Goal: Task Accomplishment & Management: Manage account settings

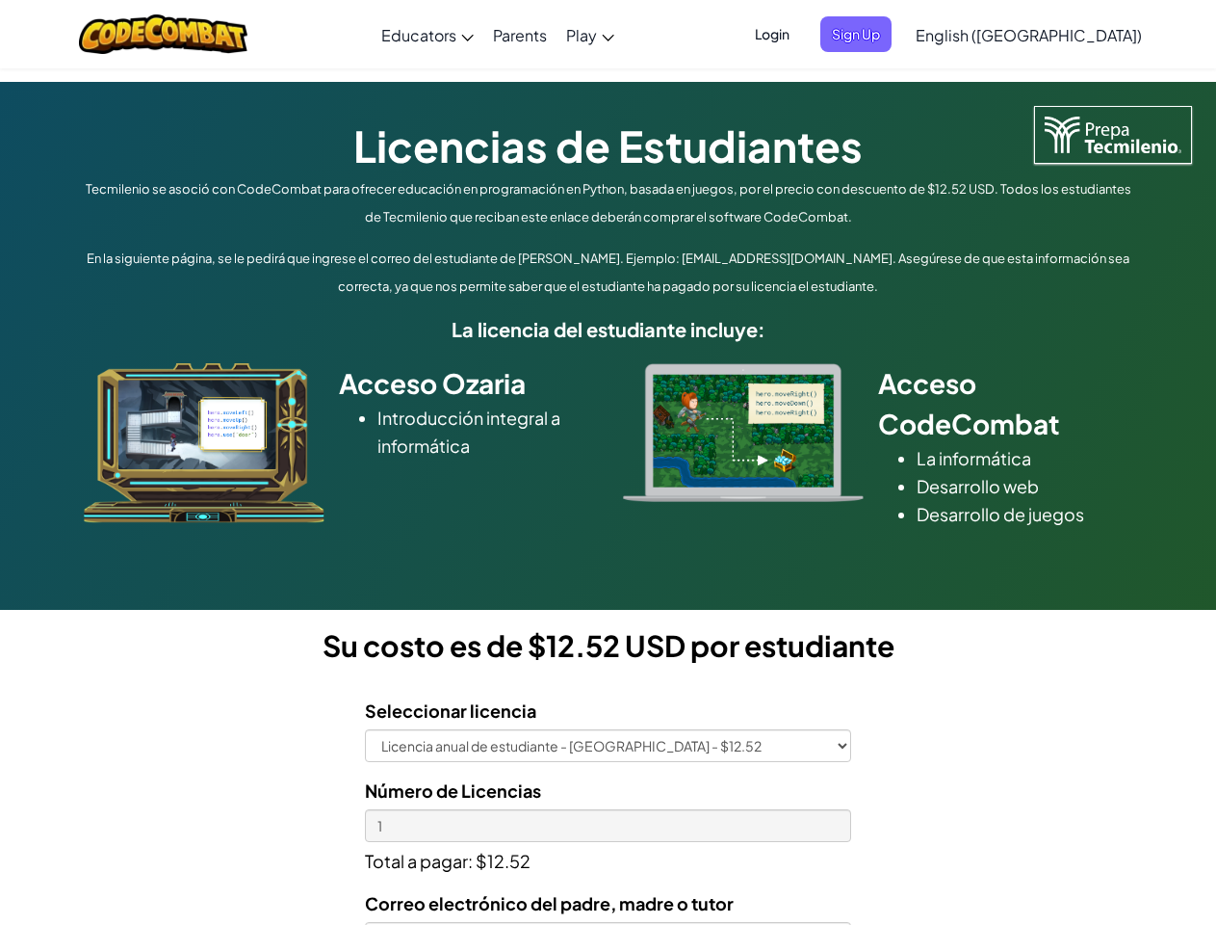
click at [609, 462] on div at bounding box center [744, 432] width 270 height 139
click at [801, 34] on span "Login" at bounding box center [773, 34] width 58 height 36
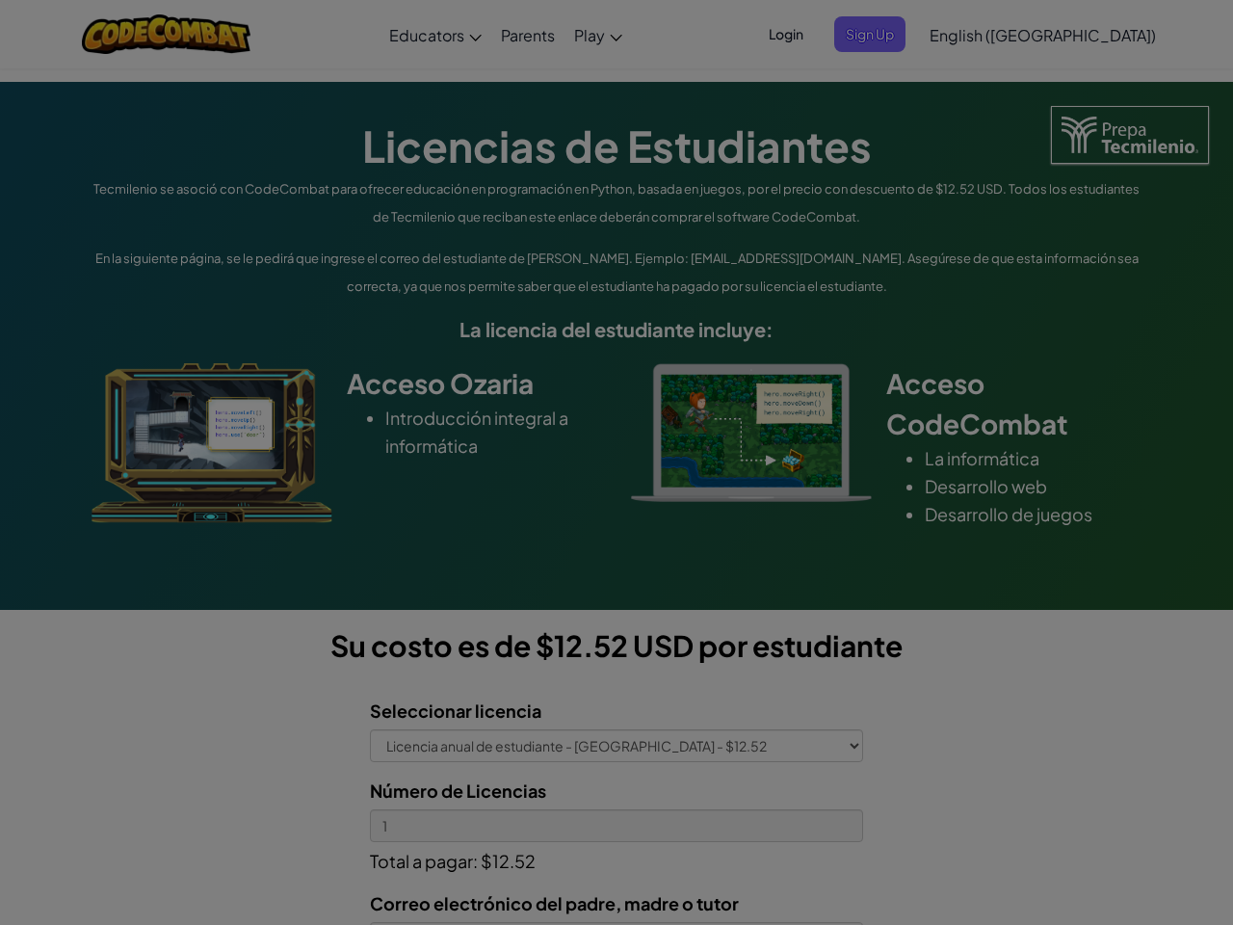
click at [0, 0] on input "Email or Username :" at bounding box center [0, 0] width 0 height 0
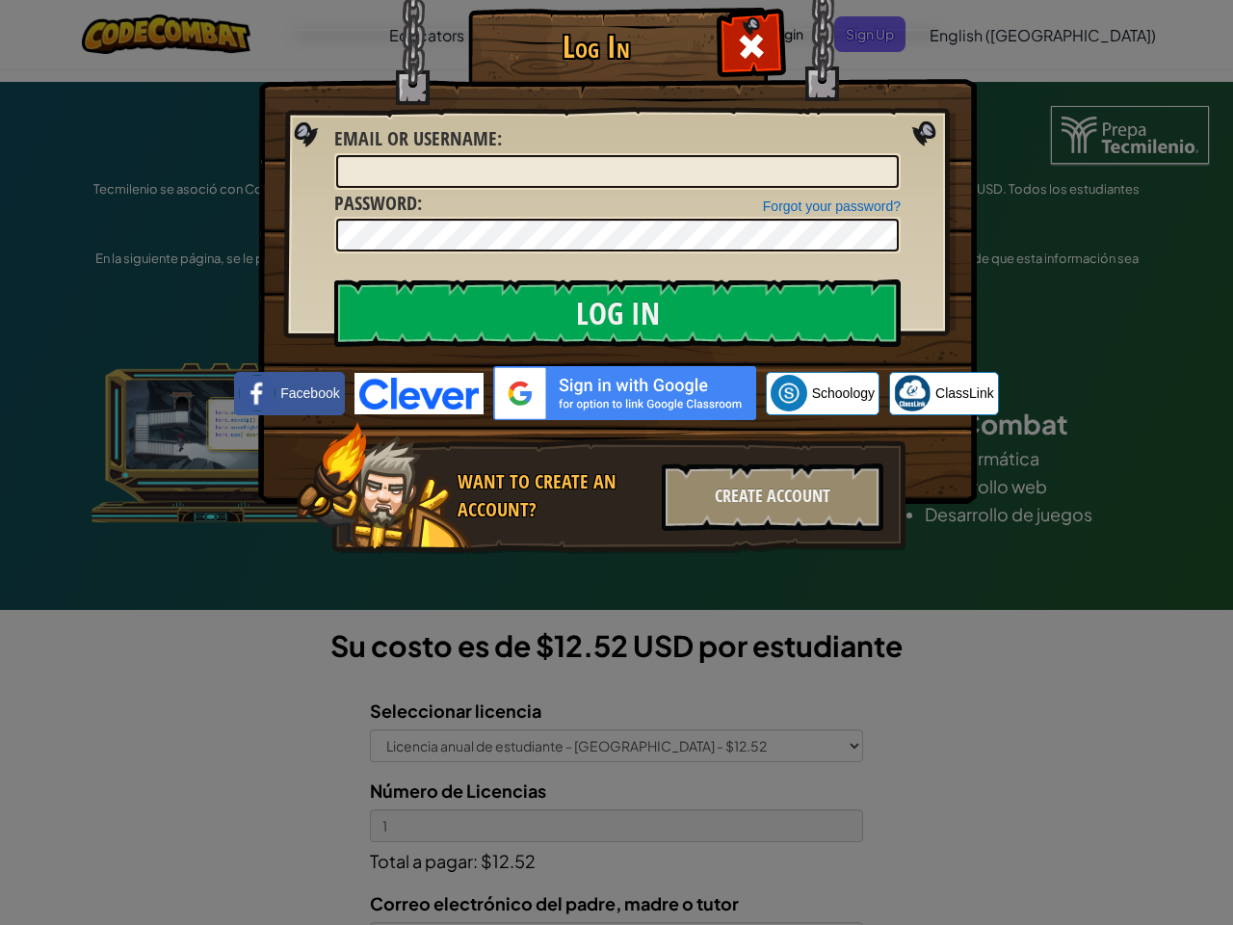
click at [974, 34] on div "Log In Unknown Error Email or Username : Forgot your password? Password : Log I…" at bounding box center [616, 462] width 1233 height 925
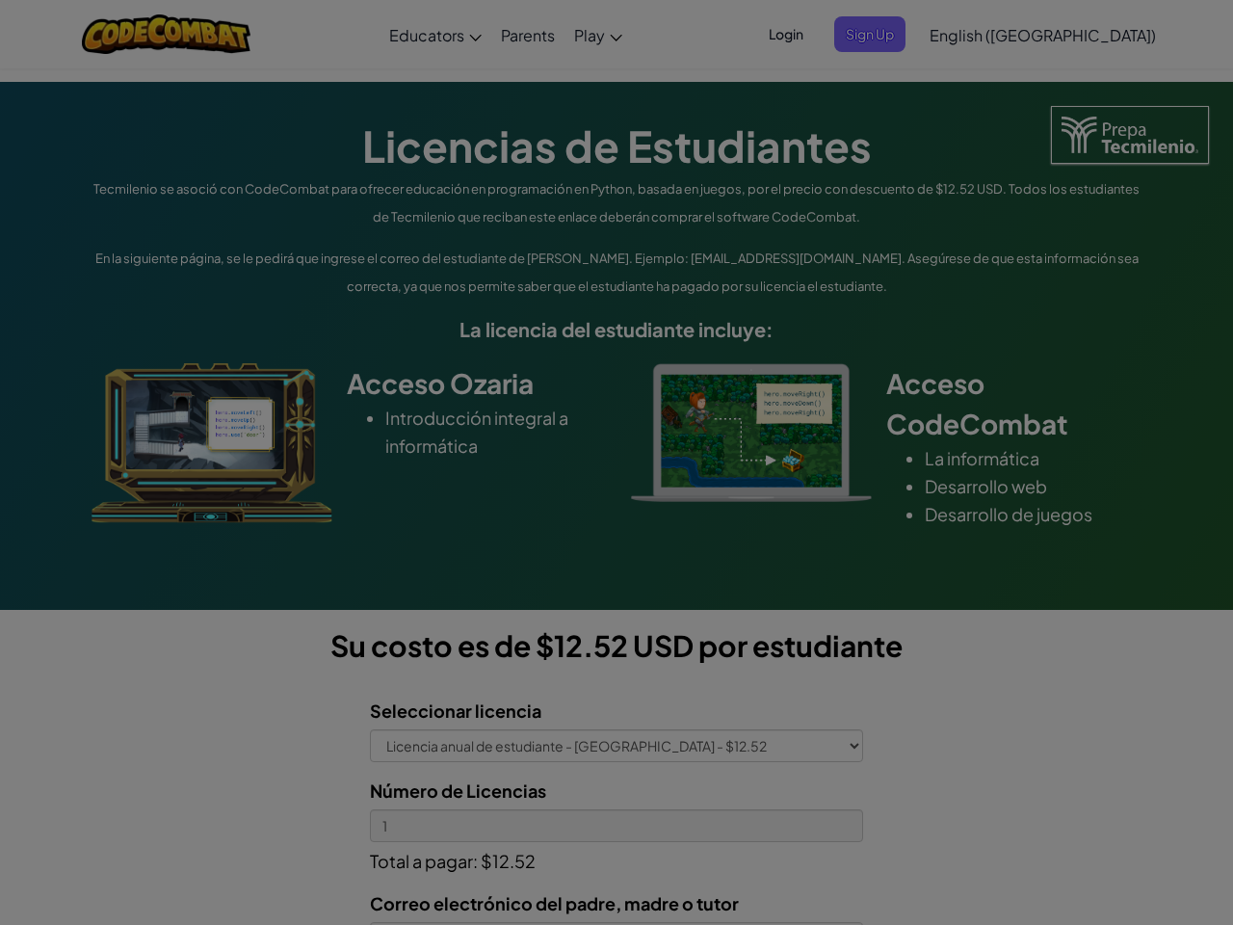
click at [974, 34] on div "Log In Unknown Error Email or Username : Forgot your password? Password : Log I…" at bounding box center [616, 462] width 1233 height 925
click at [1077, 35] on div at bounding box center [616, 462] width 1233 height 925
